Goal: Task Accomplishment & Management: Use online tool/utility

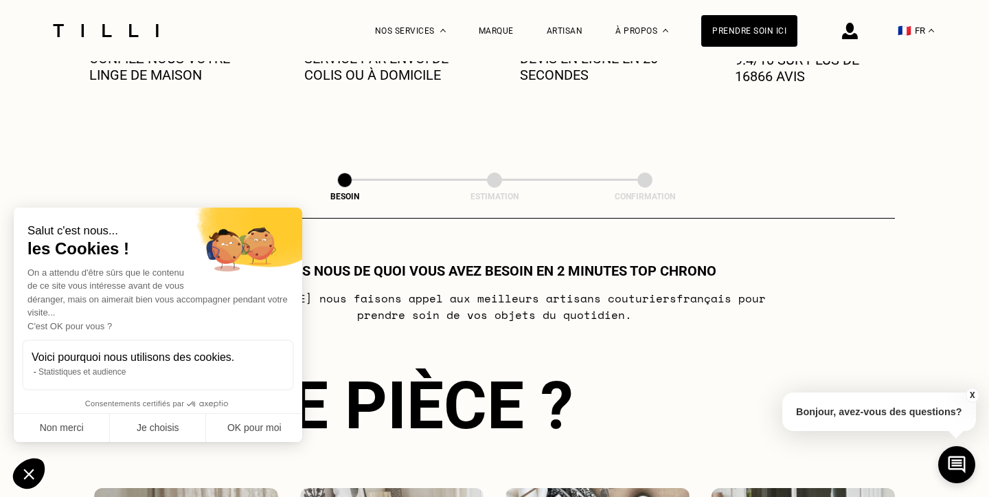
scroll to position [357, 0]
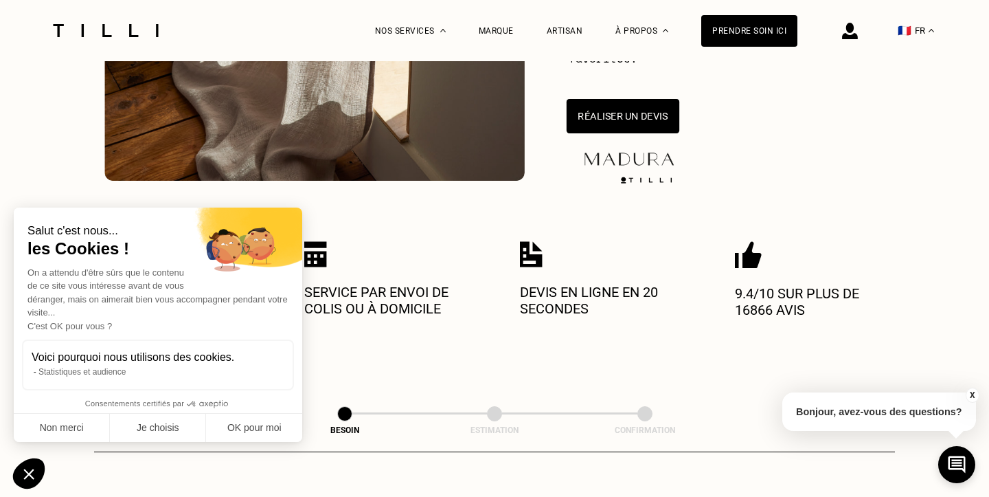
click at [604, 109] on button "Réaliser un devis" at bounding box center [623, 116] width 113 height 34
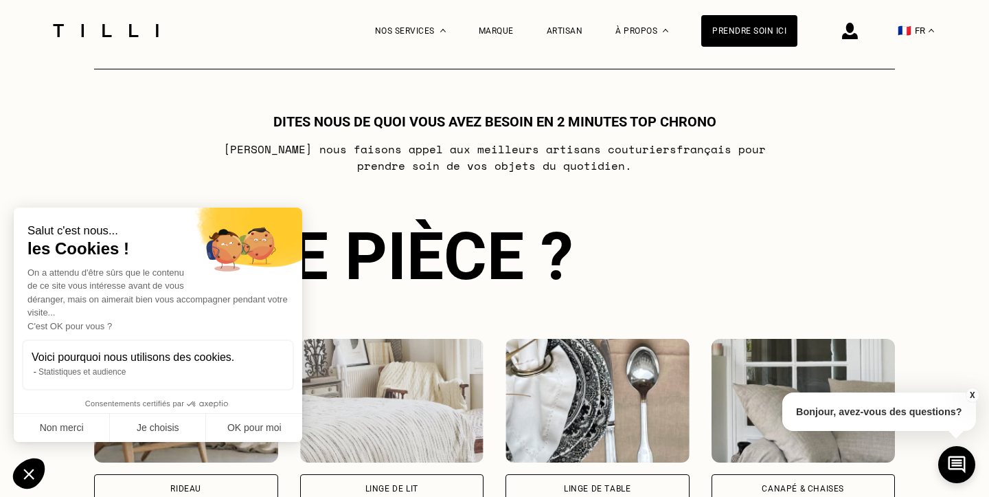
scroll to position [747, 0]
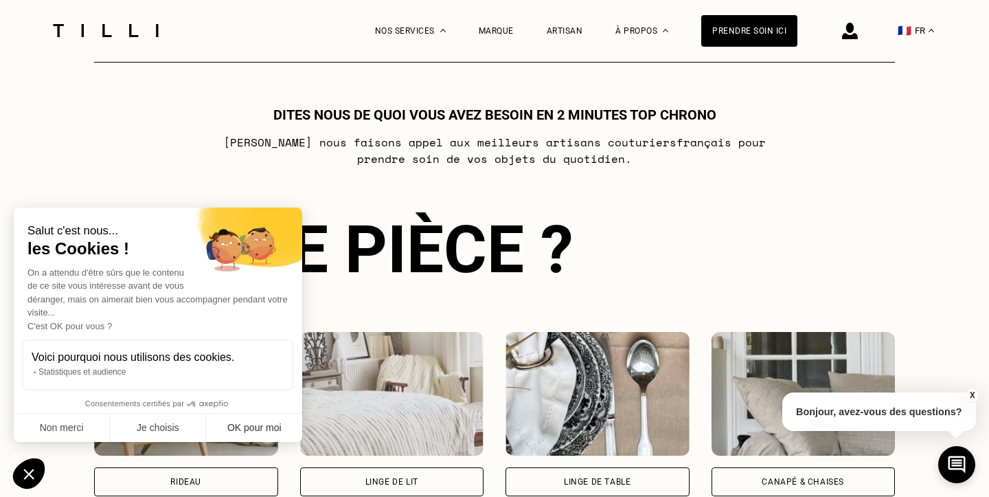
click at [251, 424] on button "OK pour moi" at bounding box center [254, 427] width 96 height 29
checkbox input "true"
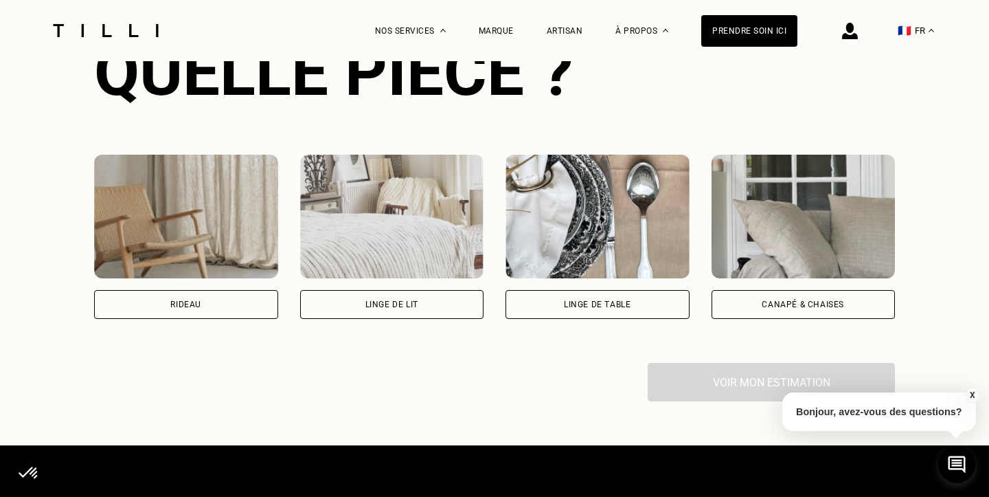
scroll to position [927, 0]
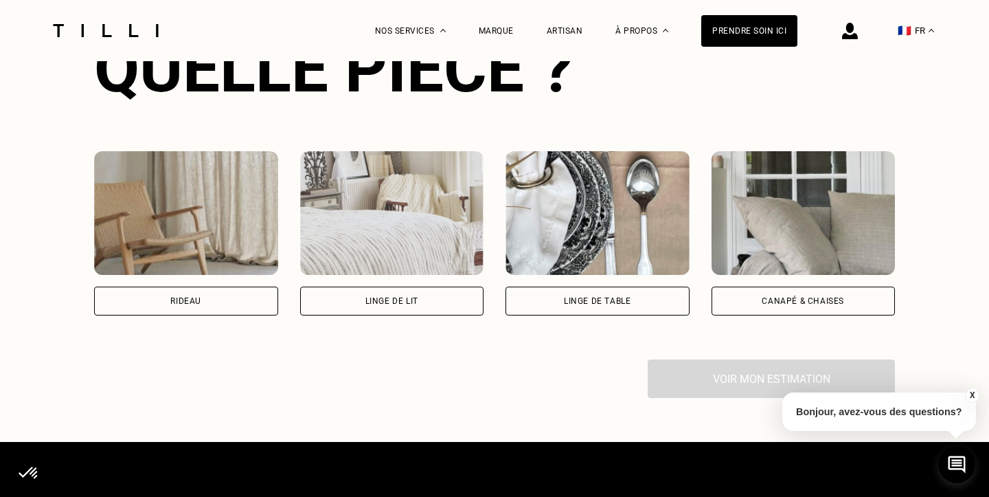
click at [208, 297] on div "Rideau" at bounding box center [186, 300] width 184 height 29
select select "FR"
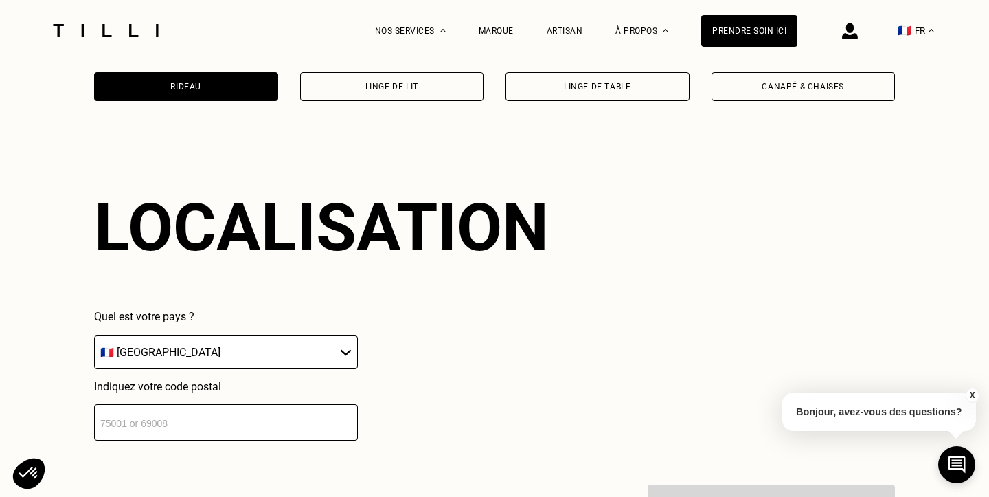
scroll to position [1201, 0]
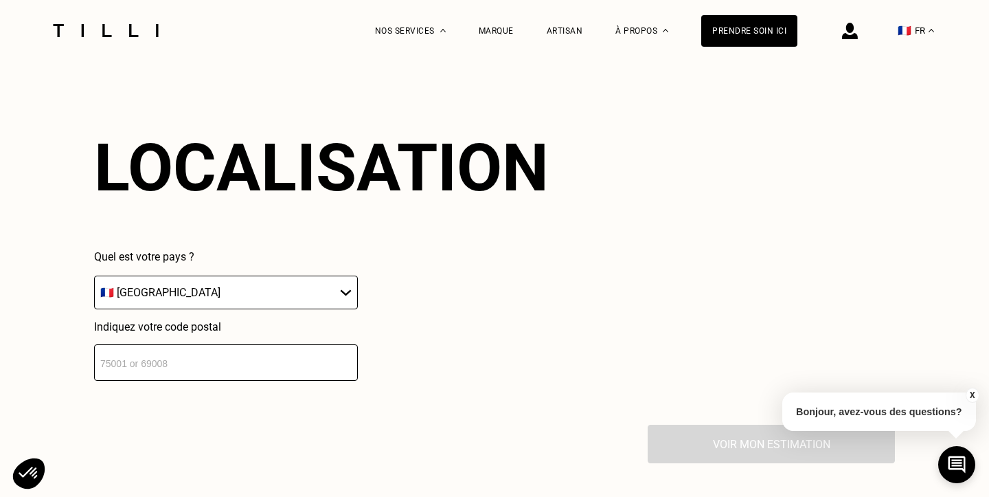
click at [170, 374] on input "number" at bounding box center [226, 362] width 264 height 36
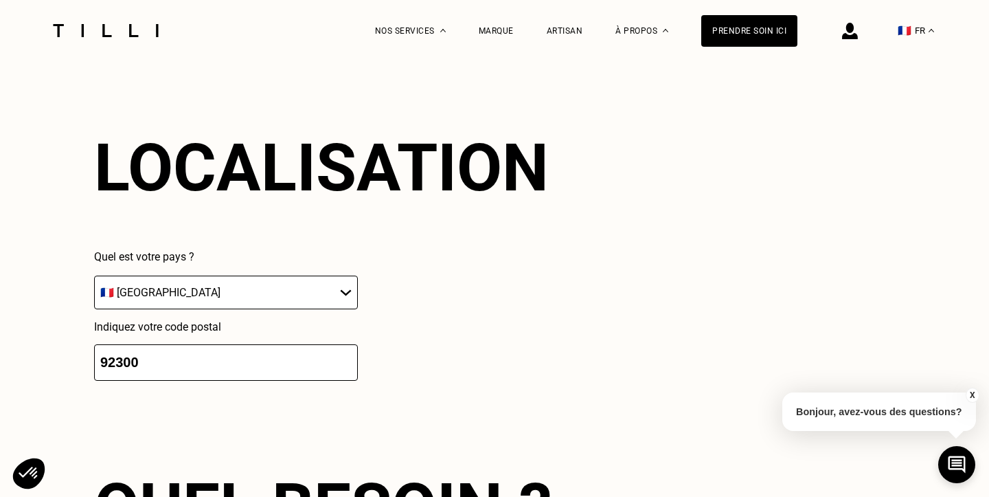
type input "92300"
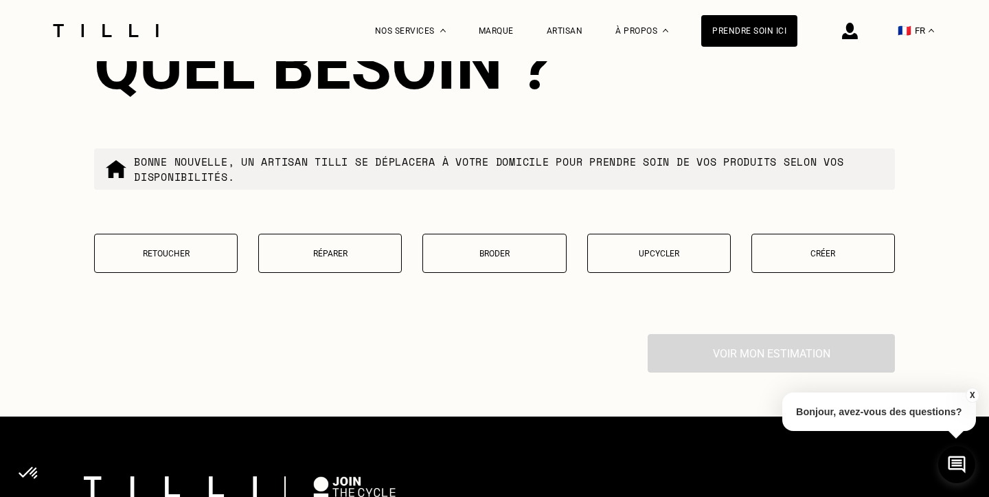
scroll to position [1650, 0]
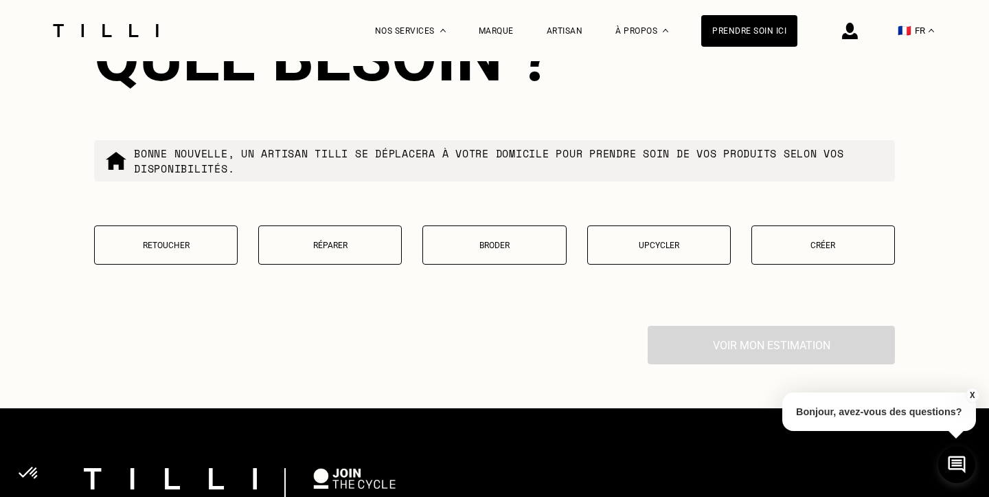
click at [829, 242] on button "Créer" at bounding box center [823, 244] width 144 height 39
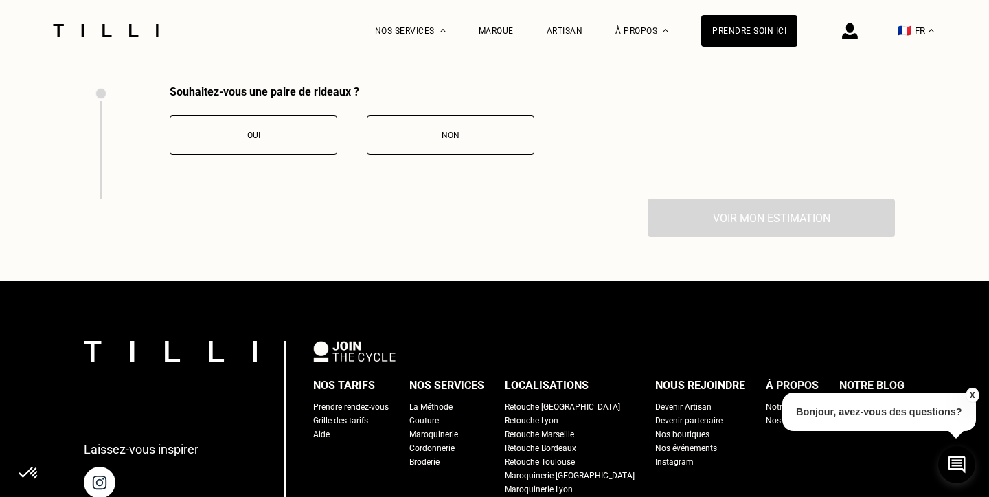
scroll to position [1896, 0]
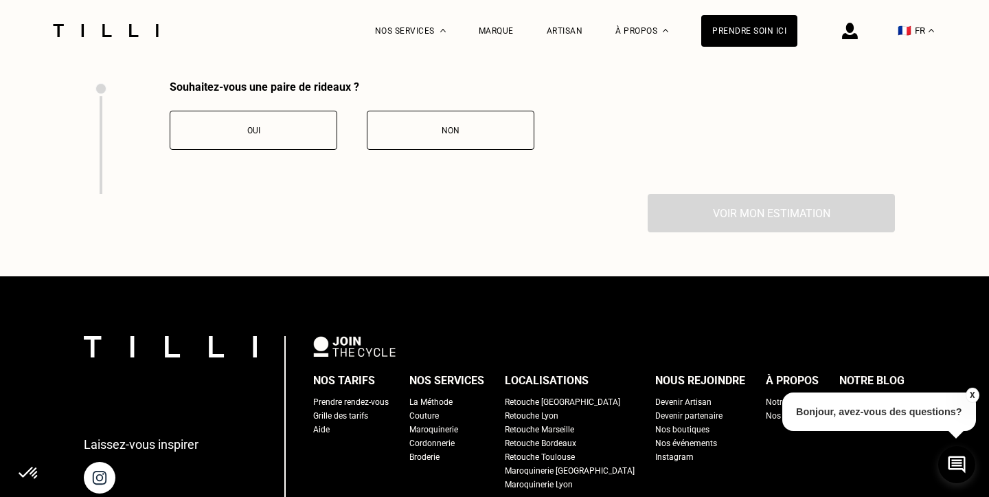
click at [302, 126] on button "Oui" at bounding box center [254, 130] width 168 height 39
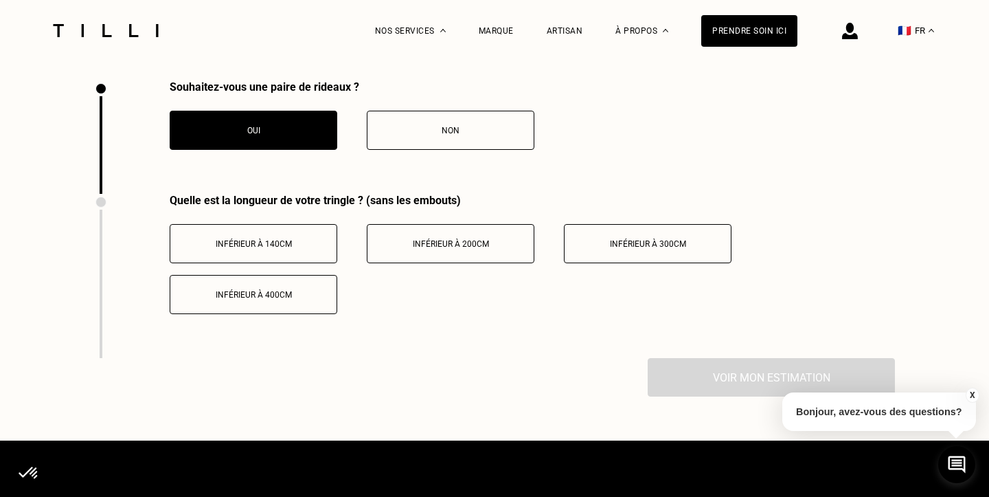
click at [295, 249] on div "Inférieur à 140cm" at bounding box center [253, 244] width 152 height 10
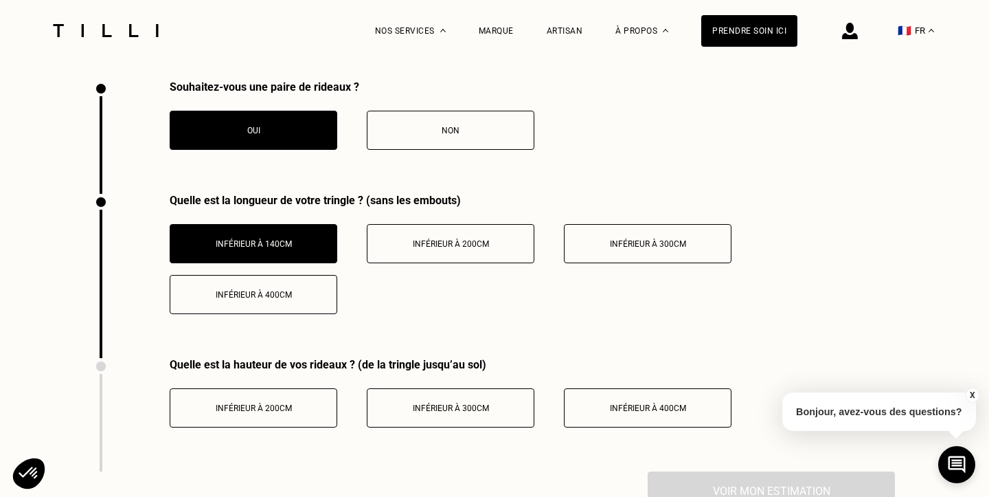
click at [593, 244] on div "Inférieur à 300cm" at bounding box center [647, 244] width 152 height 10
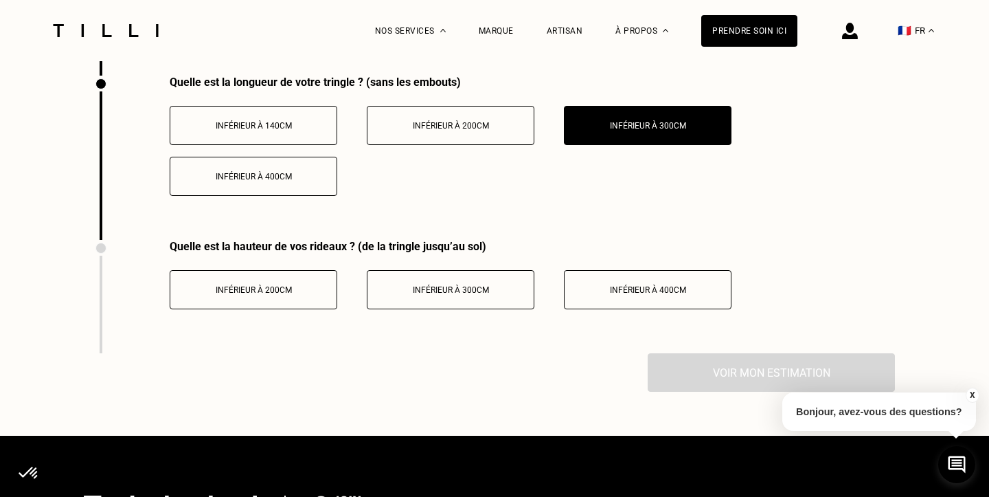
scroll to position [2062, 0]
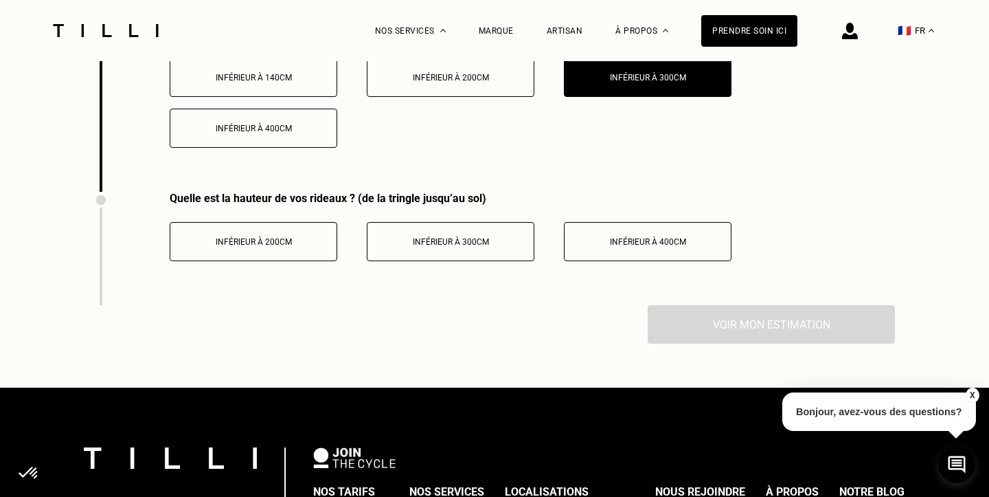
click at [397, 253] on button "Inférieur à 300cm" at bounding box center [451, 241] width 168 height 39
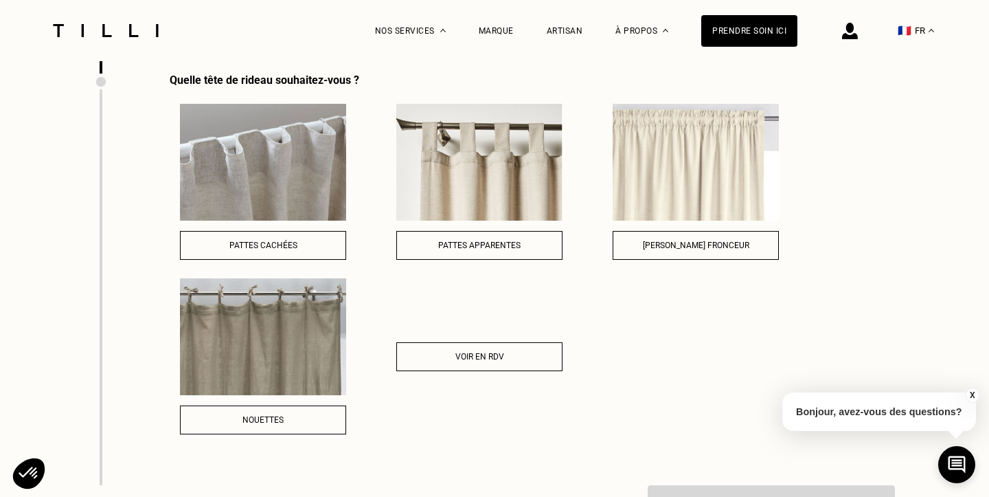
scroll to position [2297, 0]
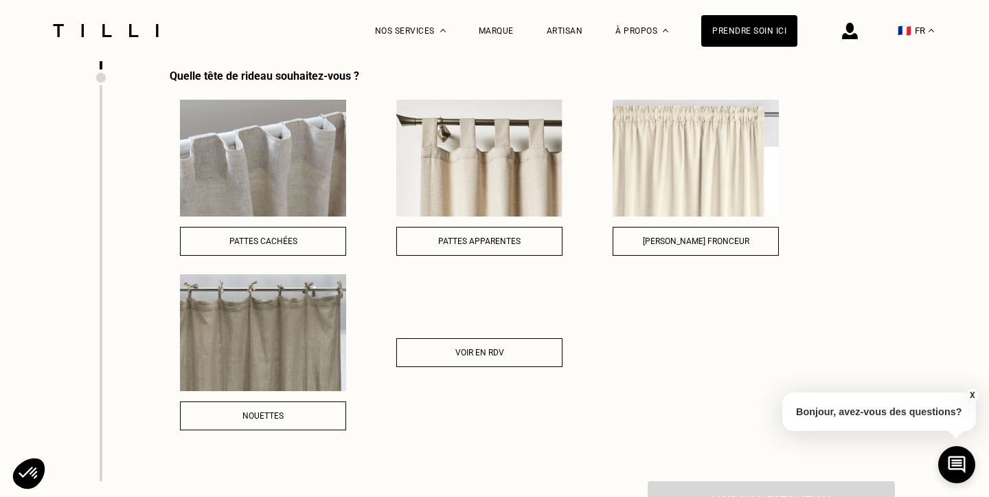
click at [706, 242] on span "[PERSON_NAME] fronceur" at bounding box center [696, 241] width 106 height 10
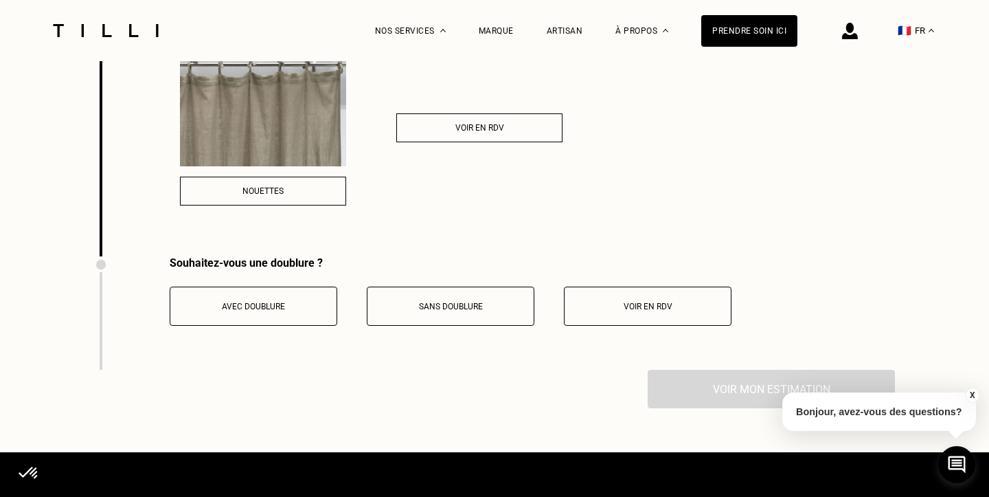
scroll to position [2555, 0]
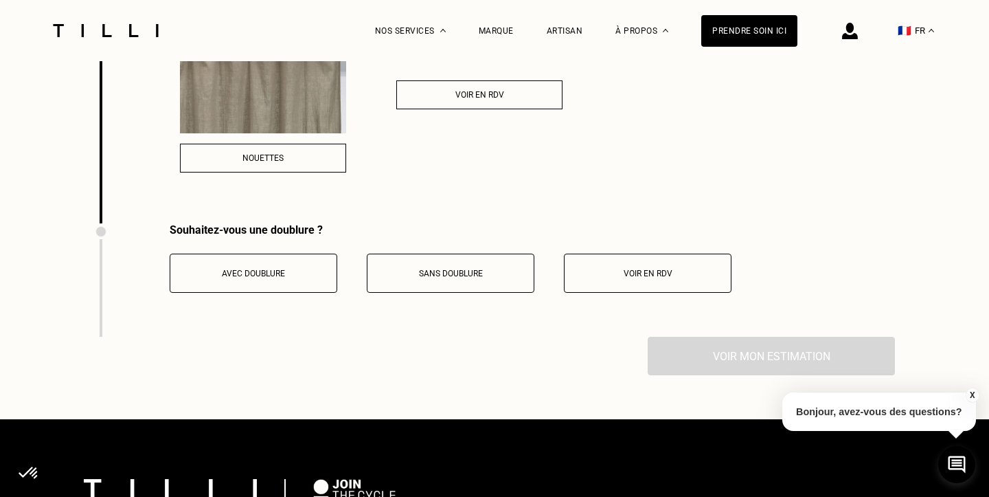
click at [504, 275] on div "Sans doublure" at bounding box center [450, 274] width 152 height 10
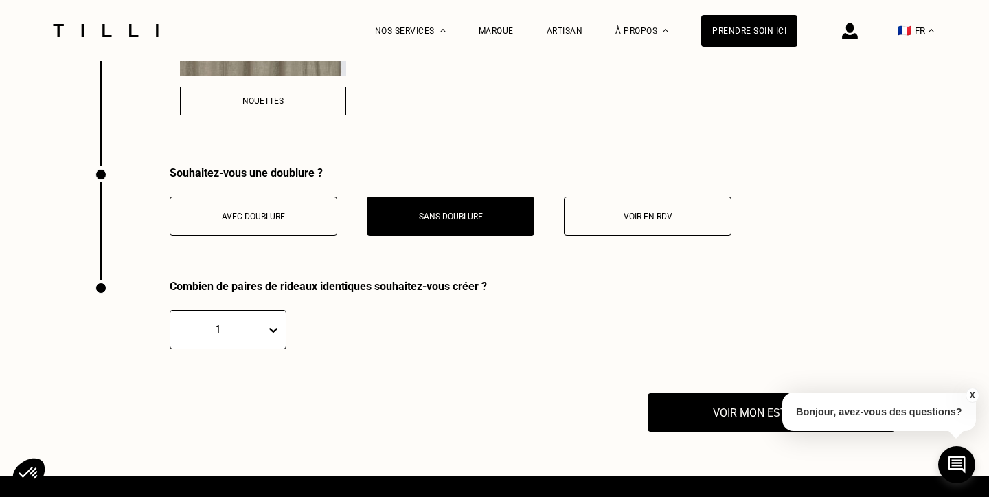
click at [274, 338] on div "1" at bounding box center [228, 329] width 117 height 39
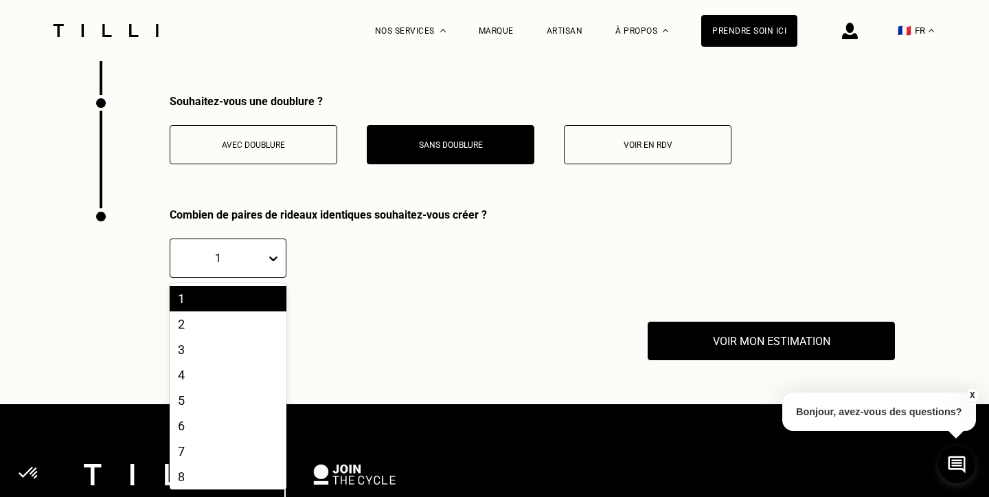
scroll to position [2686, 0]
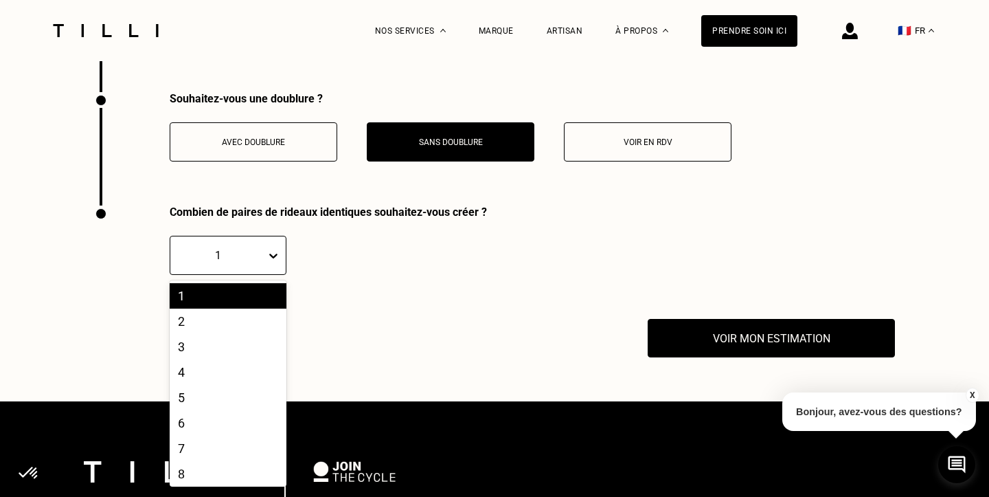
click at [258, 308] on div "1" at bounding box center [228, 295] width 117 height 25
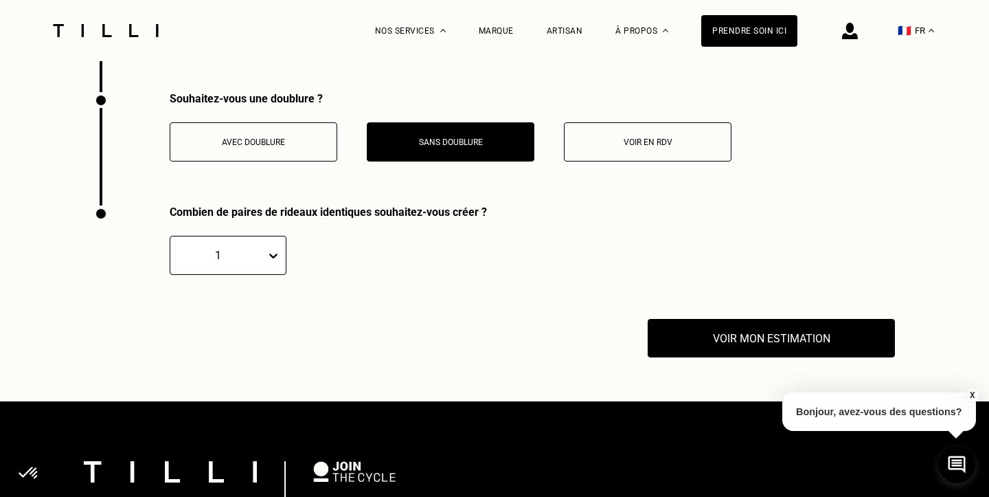
click at [250, 330] on div "Voir mon estimation" at bounding box center [494, 338] width 801 height 38
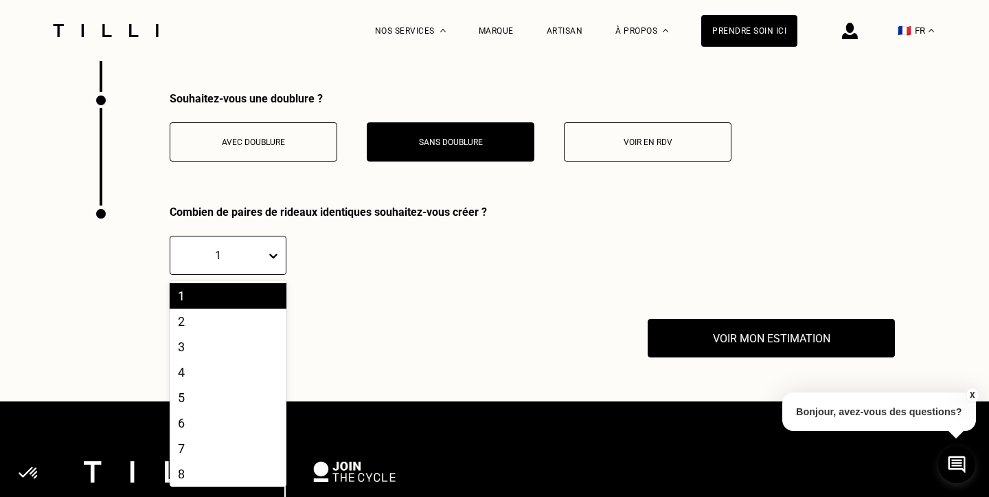
click at [255, 273] on div "1" at bounding box center [228, 255] width 117 height 39
click at [242, 321] on div "2" at bounding box center [228, 320] width 117 height 25
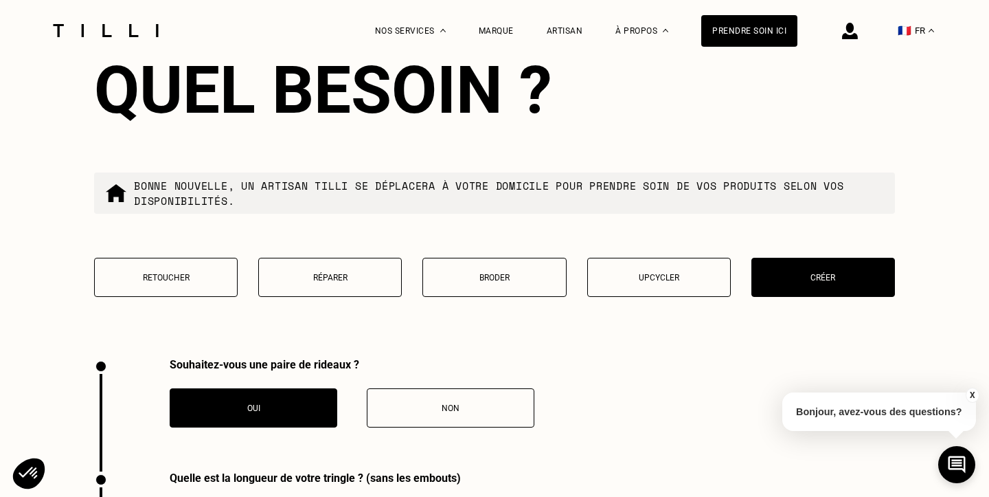
scroll to position [1617, 0]
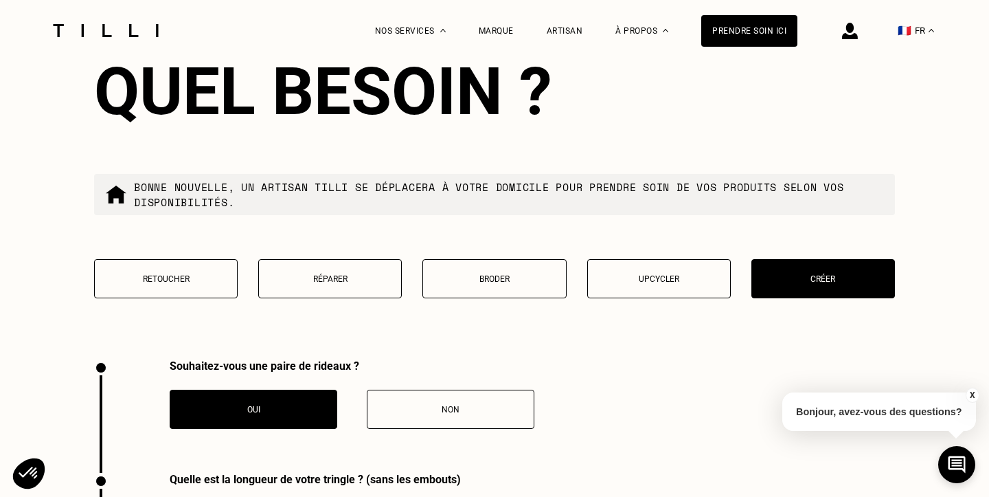
click at [549, 271] on button "Broder" at bounding box center [494, 278] width 144 height 39
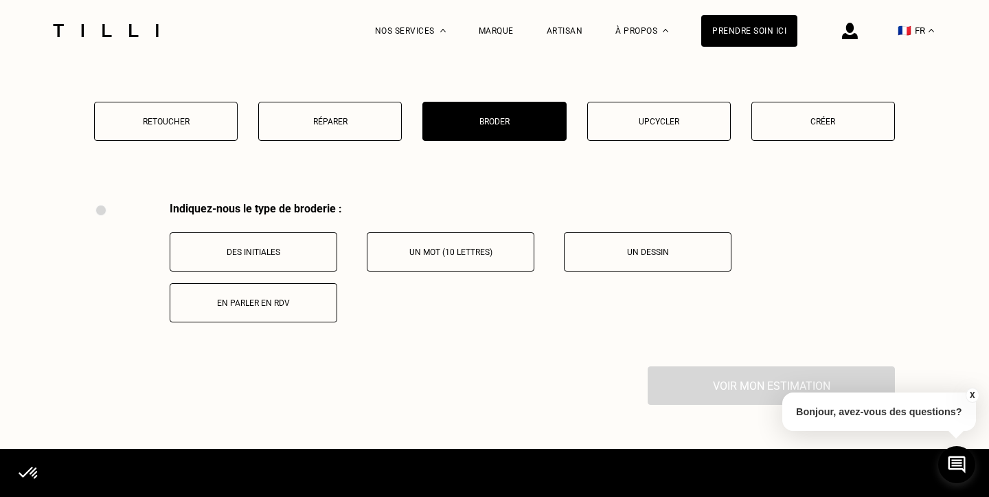
scroll to position [1773, 0]
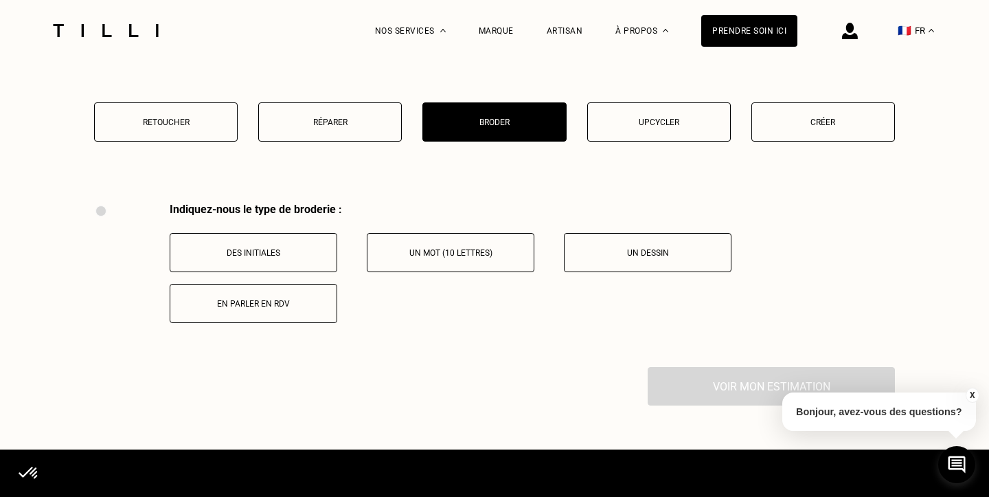
click at [612, 134] on button "Upcycler" at bounding box center [659, 121] width 144 height 39
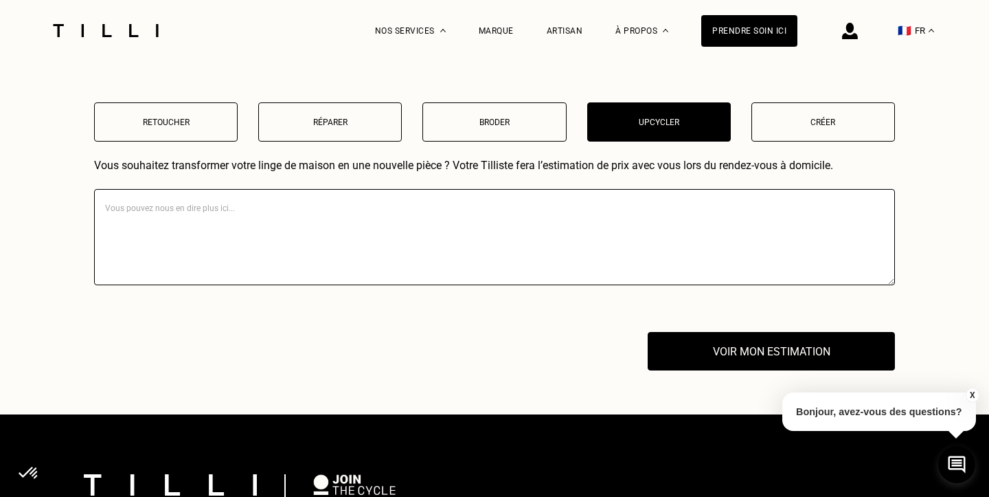
click at [362, 132] on button "Réparer" at bounding box center [330, 121] width 144 height 39
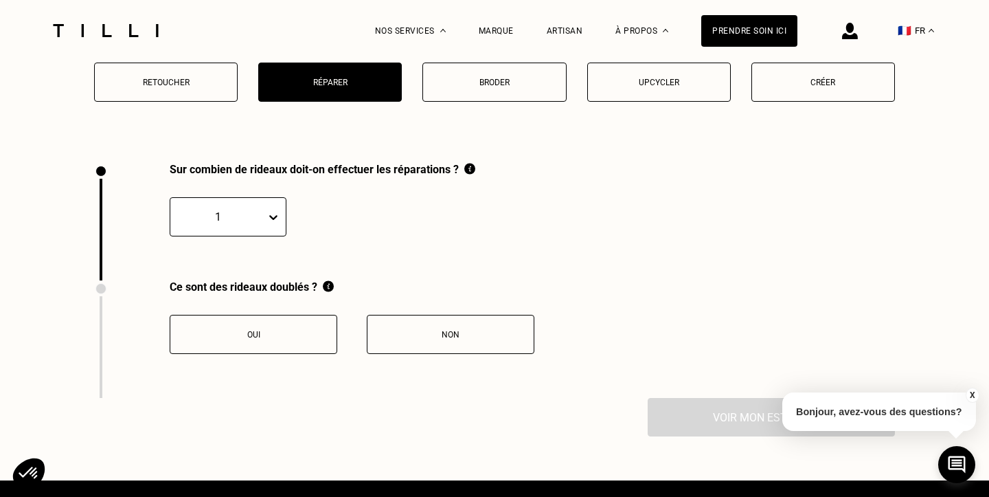
scroll to position [1812, 0]
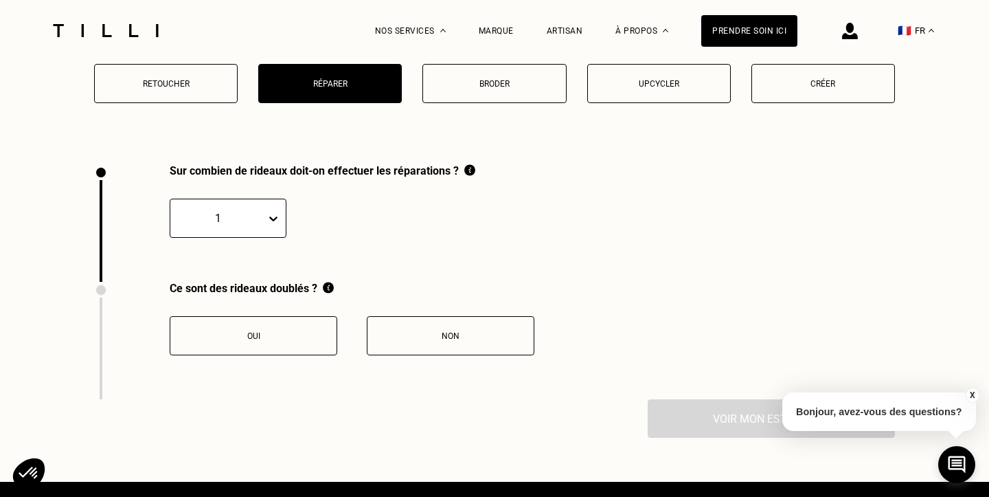
click at [194, 75] on button "Retoucher" at bounding box center [166, 83] width 144 height 39
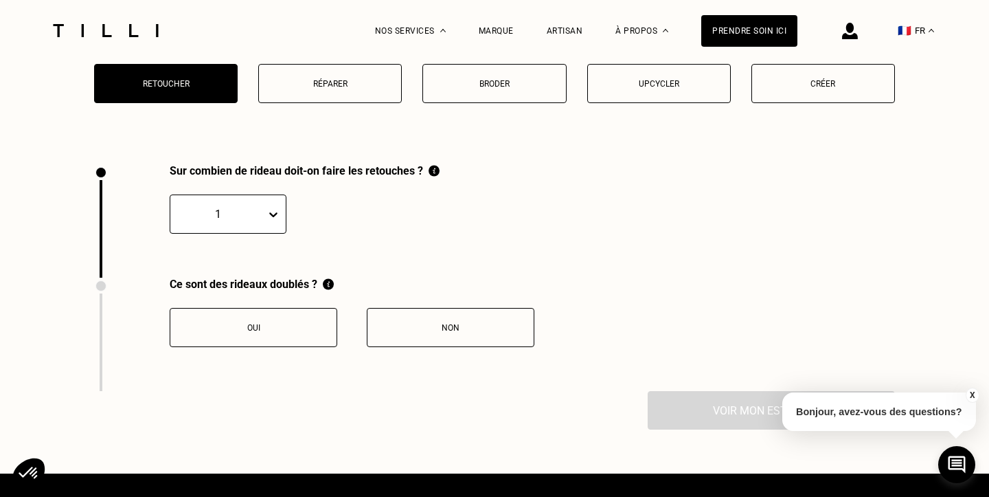
scroll to position [1896, 0]
